Goal: Task Accomplishment & Management: Manage account settings

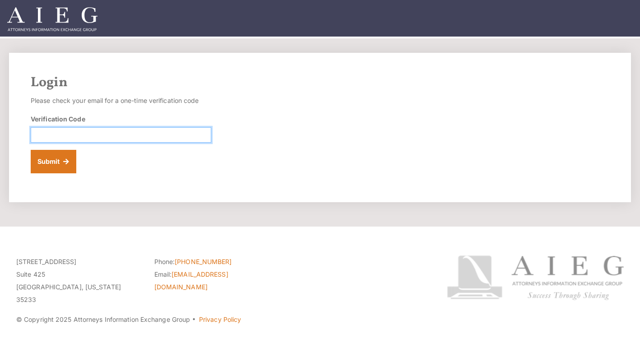
click at [81, 138] on input "Verification Code" at bounding box center [121, 134] width 181 height 15
click at [86, 140] on input "Verification Code" at bounding box center [121, 134] width 181 height 15
type input "045975"
click at [50, 157] on button "Submit" at bounding box center [54, 161] width 46 height 23
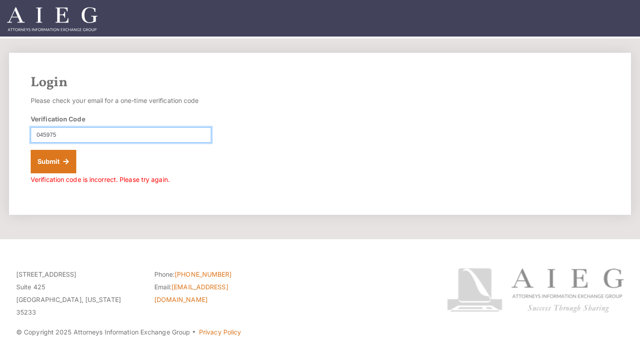
drag, startPoint x: 76, startPoint y: 137, endPoint x: -45, endPoint y: 133, distance: 120.6
click at [0, 133] on html "Login Please check your email for a one-time verification code Verification Cod…" at bounding box center [320, 191] width 640 height 382
type input "449898"
click at [31, 150] on button "Submit" at bounding box center [54, 161] width 46 height 23
